Goal: Find specific page/section: Find specific page/section

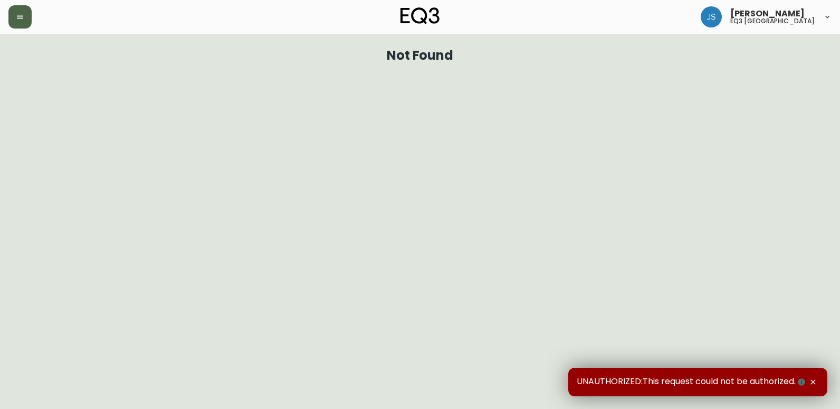
click at [20, 14] on icon "button" at bounding box center [20, 17] width 8 height 8
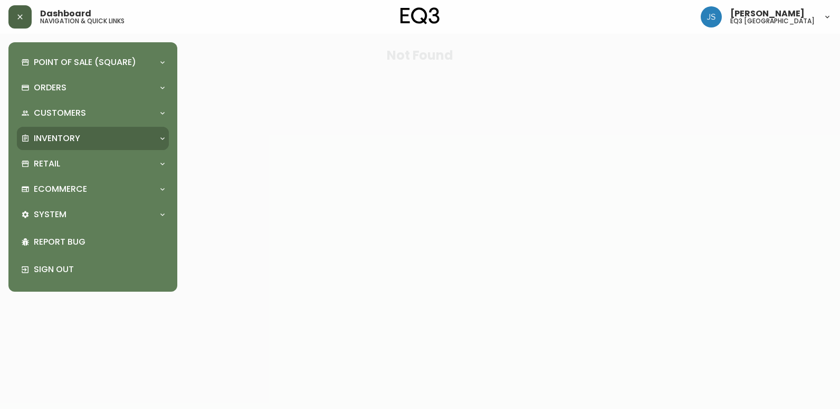
click at [43, 137] on p "Inventory" at bounding box center [57, 139] width 46 height 12
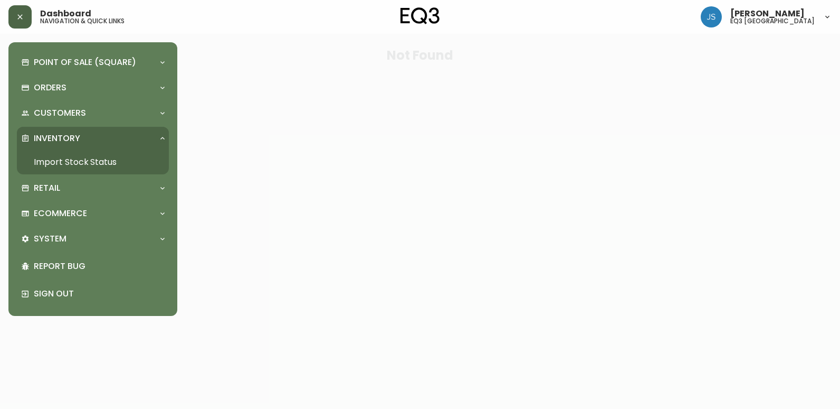
click at [50, 158] on link "Import Stock Status" at bounding box center [93, 162] width 152 height 24
